Goal: Navigation & Orientation: Find specific page/section

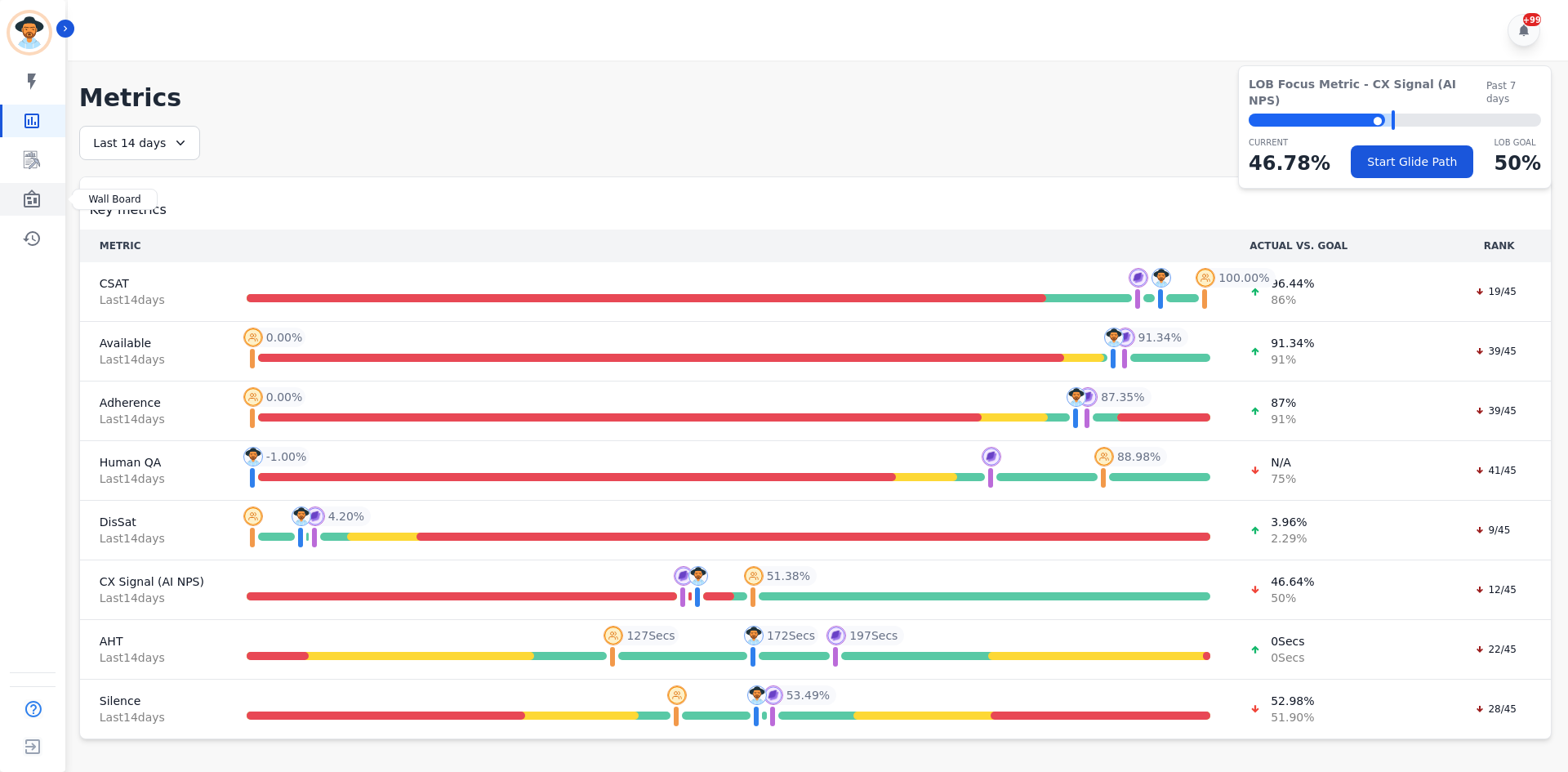
click at [29, 189] on link "Sidebar" at bounding box center [34, 199] width 63 height 32
